Goal: Communication & Community: Answer question/provide support

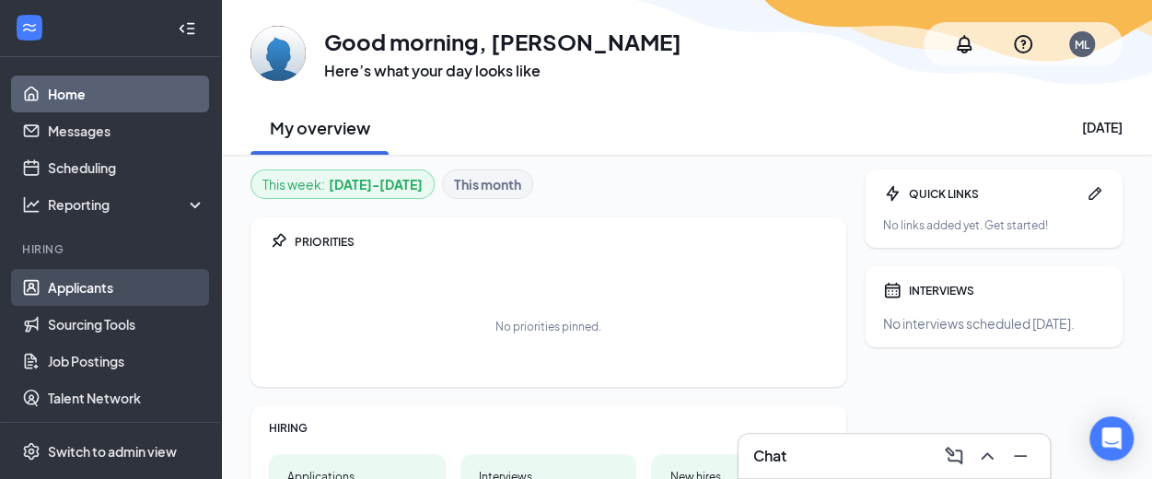
click at [99, 281] on link "Applicants" at bounding box center [126, 287] width 157 height 37
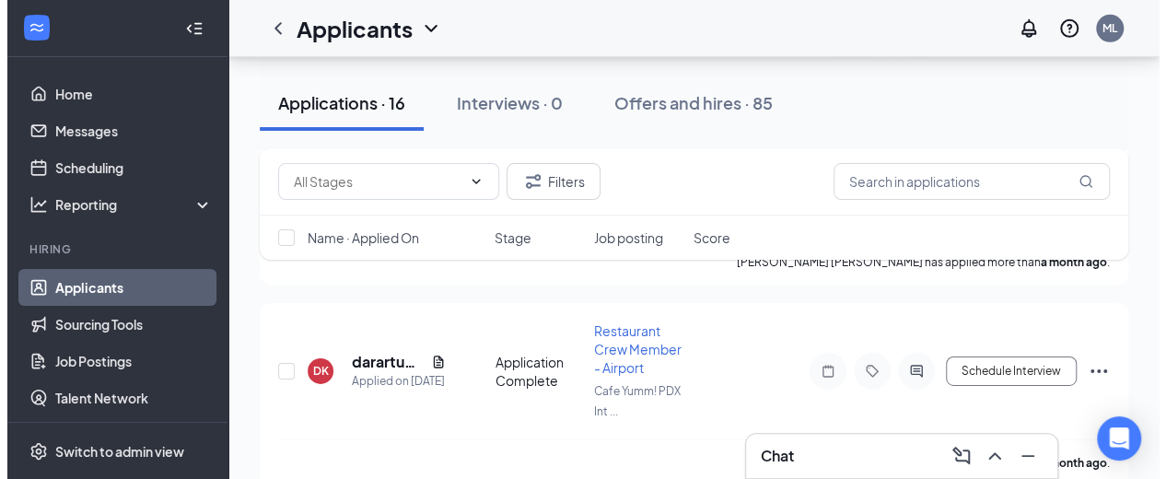
scroll to position [3136, 0]
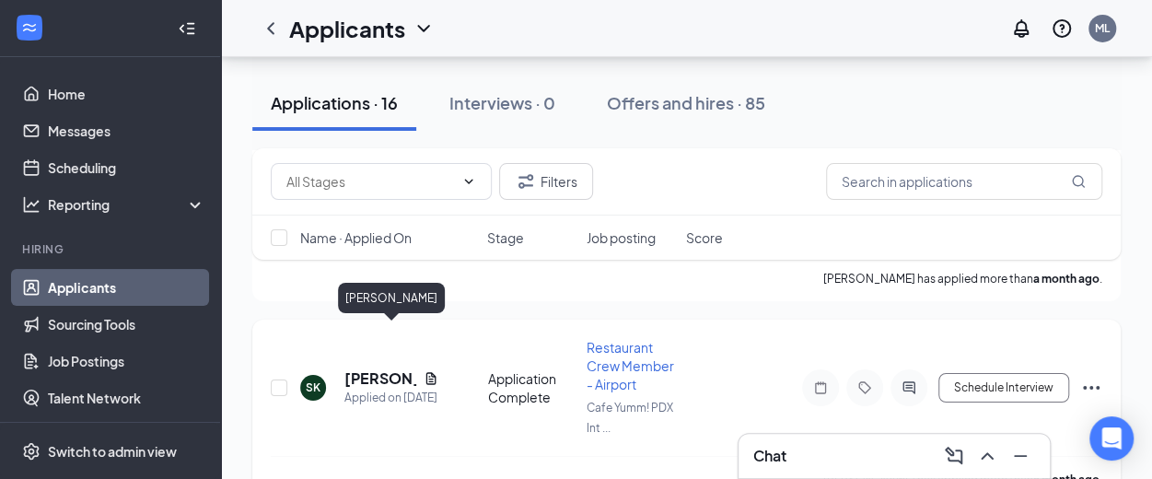
click at [374, 368] on h5 "[PERSON_NAME]" at bounding box center [380, 378] width 72 height 20
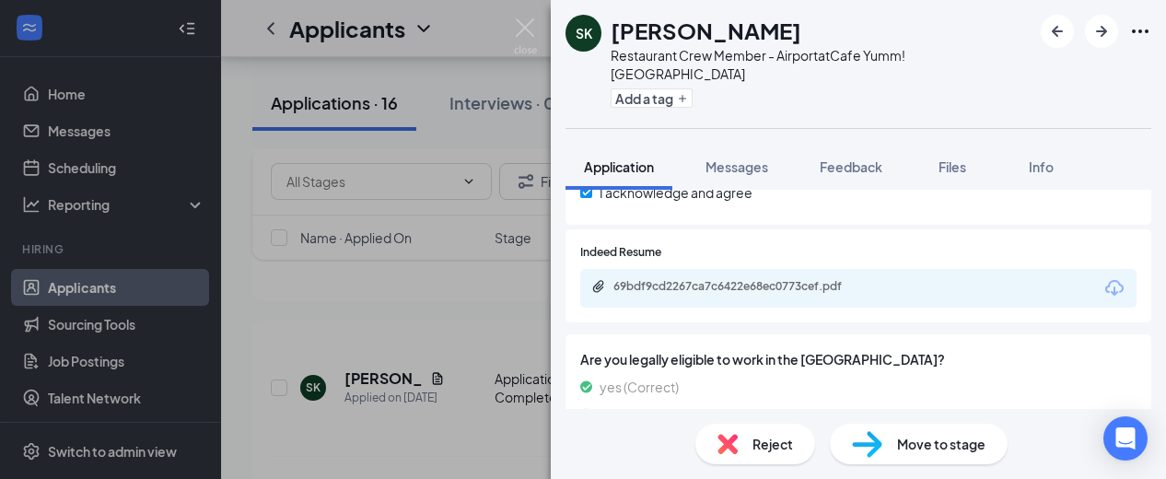
scroll to position [696, 0]
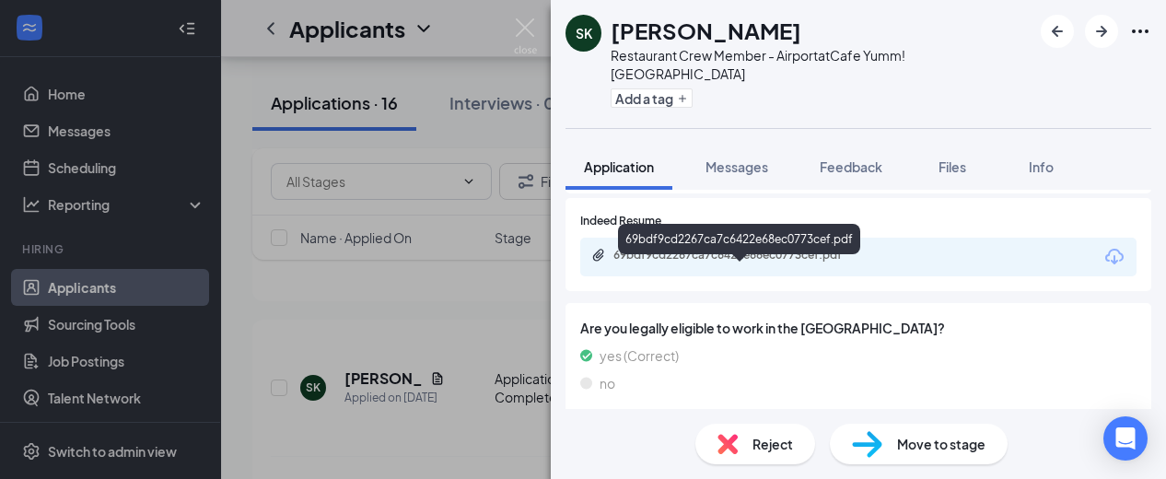
click at [694, 262] on div "69bdf9cd2267ca7c6422e68ec0773cef.pdf" at bounding box center [742, 255] width 258 height 15
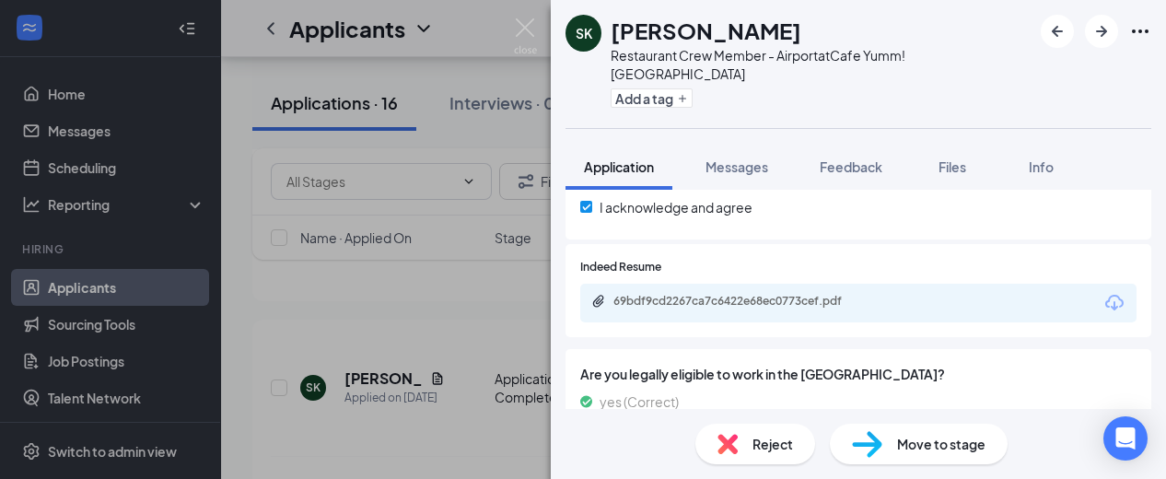
scroll to position [666, 0]
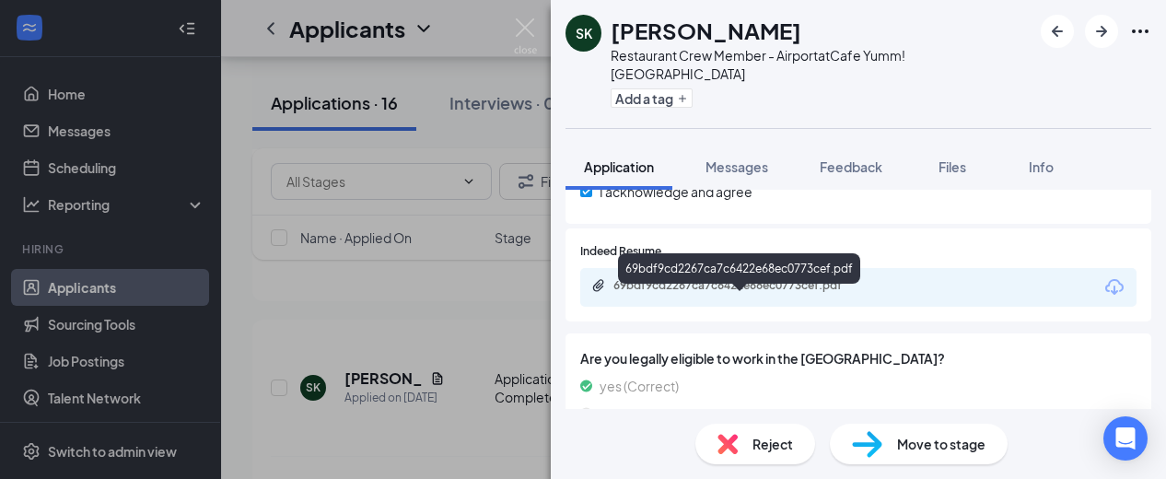
click at [727, 293] on div "69bdf9cd2267ca7c6422e68ec0773cef.pdf" at bounding box center [742, 285] width 258 height 15
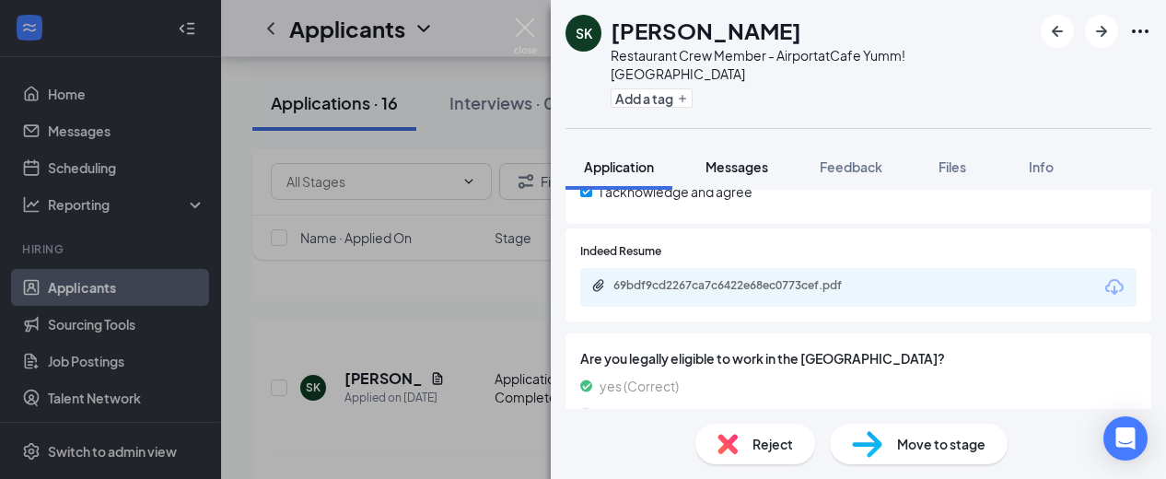
click at [737, 169] on span "Messages" at bounding box center [736, 166] width 63 height 17
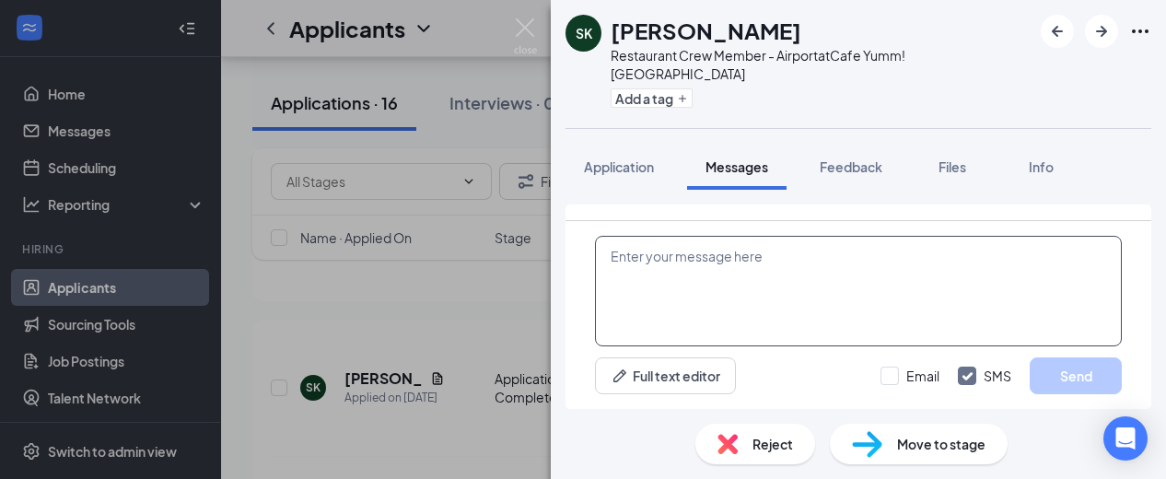
click at [699, 253] on textarea at bounding box center [858, 291] width 527 height 111
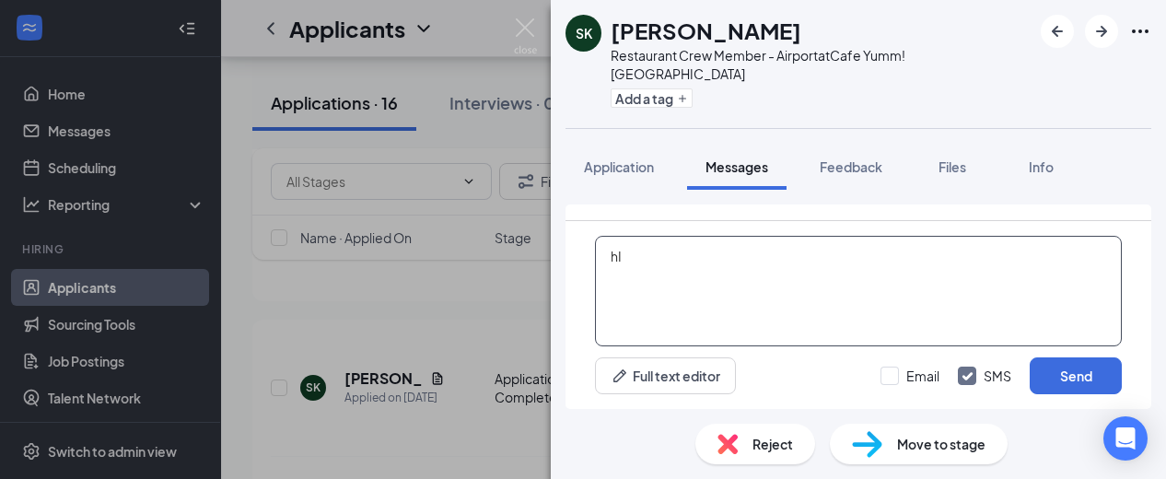
type textarea "h"
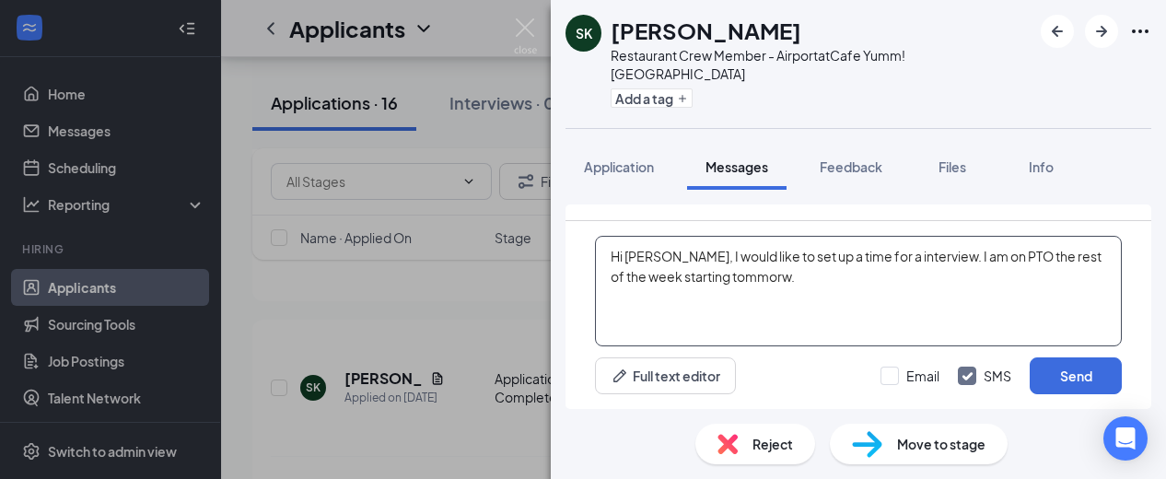
click at [716, 272] on textarea "Hi [PERSON_NAME], I would like to set up a time for a interview. I am on PTO th…" at bounding box center [858, 291] width 527 height 111
click at [775, 284] on textarea "Hi [PERSON_NAME], I would like to set up a time for a interview. I am on PTO th…" at bounding box center [858, 291] width 527 height 111
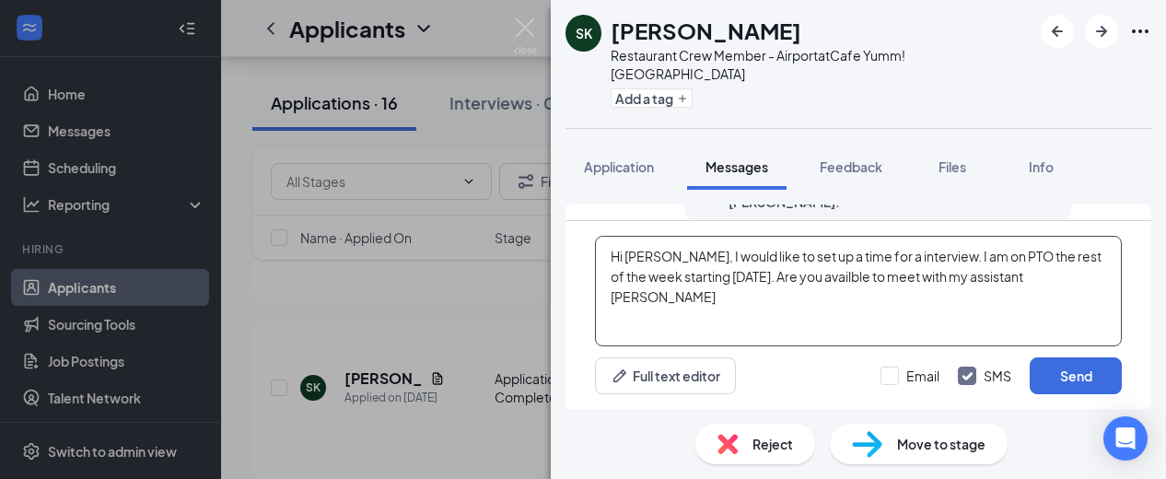
scroll to position [788, 0]
click at [836, 282] on textarea "Hi [PERSON_NAME], I would like to set up a time for a interview. I am on PTO th…" at bounding box center [858, 291] width 527 height 111
click at [853, 281] on textarea "Hi [PERSON_NAME], I would like to set up a time for a interview. I am on PTO th…" at bounding box center [858, 291] width 527 height 111
click at [856, 257] on textarea "Hi [PERSON_NAME], I would like to set up a time for a interview. I am on PTO th…" at bounding box center [858, 291] width 527 height 111
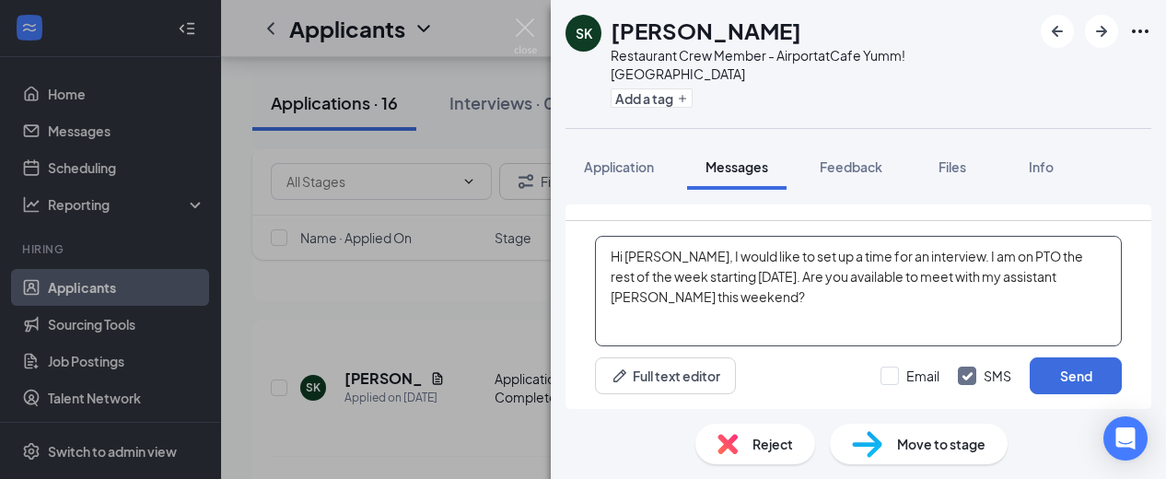
click at [1039, 318] on textarea "Hi [PERSON_NAME], I would like to set up a time for an interview. I am on PTO t…" at bounding box center [858, 291] width 527 height 111
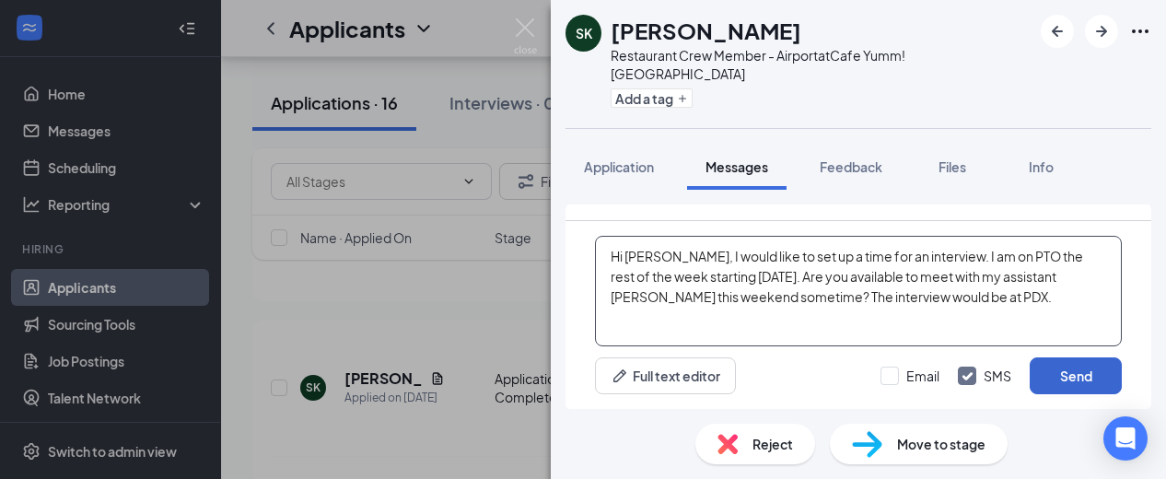
type textarea "Hi [PERSON_NAME], I would like to set up a time for an interview. I am on PTO t…"
click at [1076, 384] on button "Send" at bounding box center [1076, 375] width 92 height 37
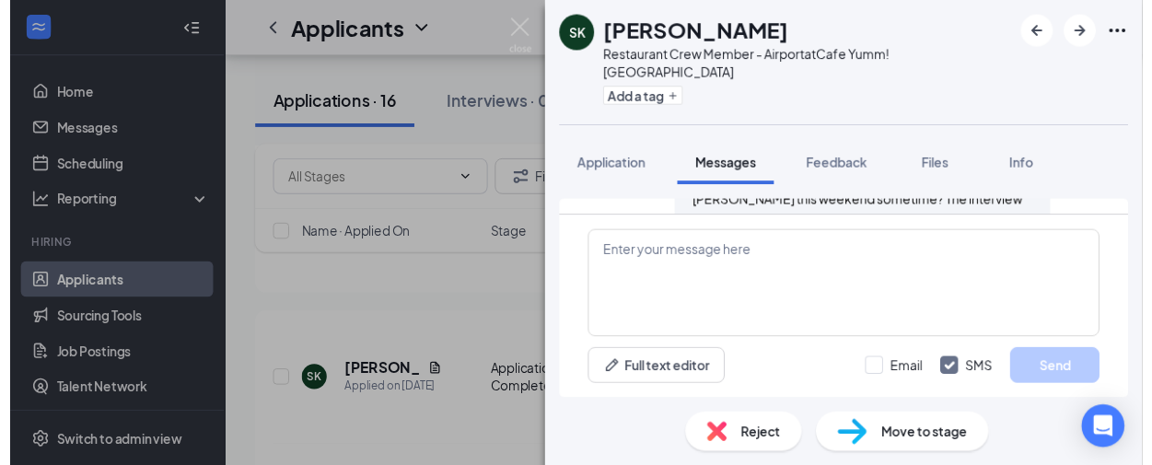
scroll to position [967, 0]
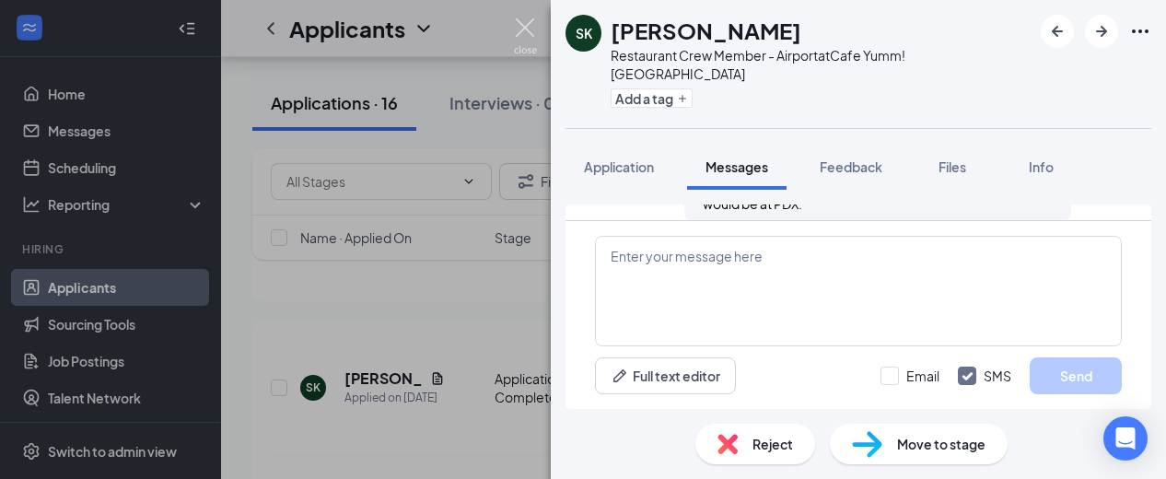
click at [518, 26] on img at bounding box center [525, 36] width 23 height 36
